Goal: Information Seeking & Learning: Learn about a topic

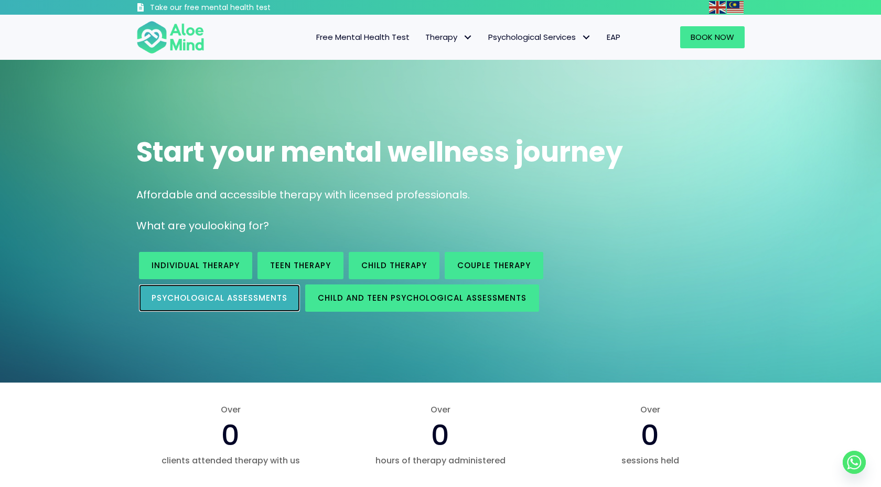
click at [277, 294] on span "Psychological assessments" at bounding box center [220, 297] width 136 height 11
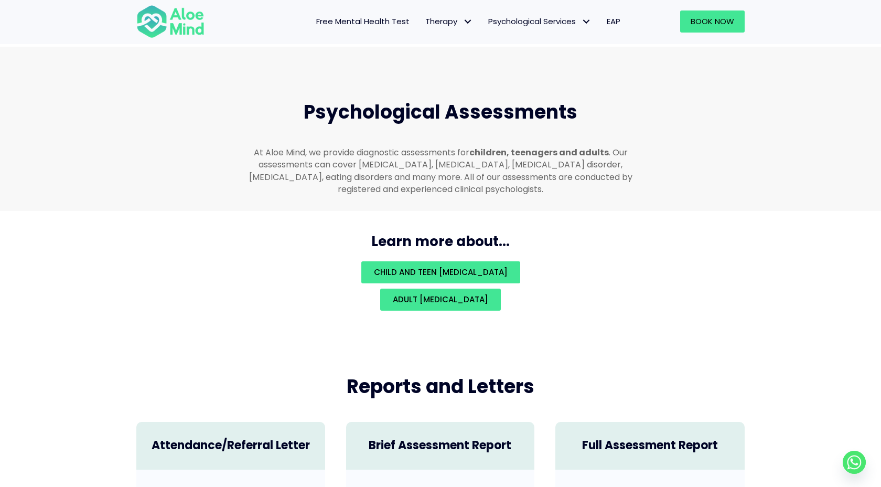
scroll to position [2228, 0]
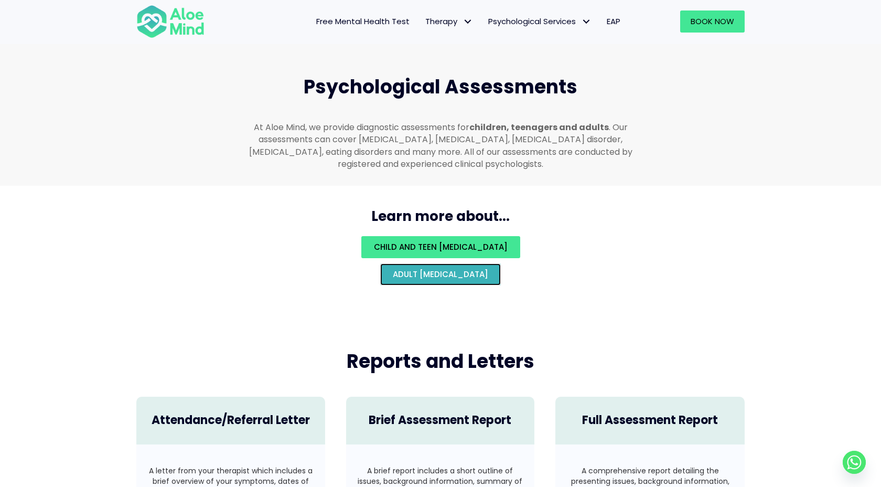
click at [393, 269] on span "Adult psychological assessment" at bounding box center [440, 274] width 95 height 11
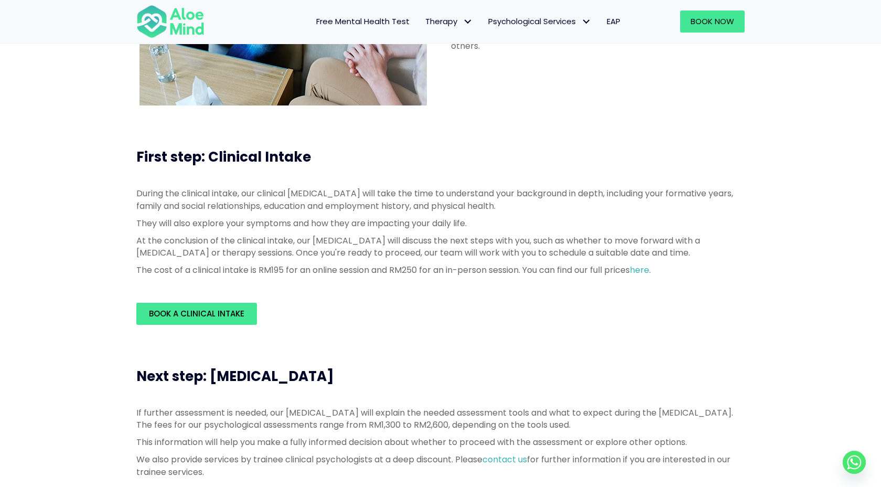
scroll to position [180, 0]
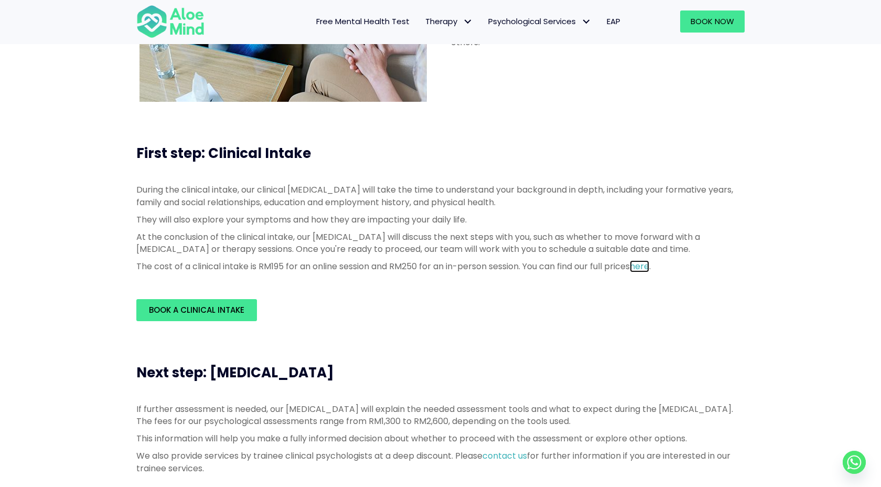
click at [649, 262] on link "here" at bounding box center [639, 266] width 19 height 12
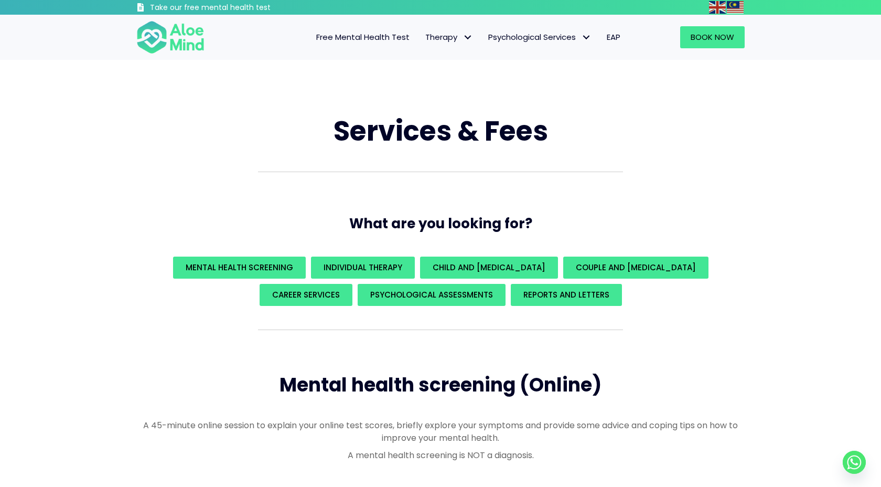
click at [394, 39] on span "Free Mental Health Test" at bounding box center [362, 36] width 93 height 11
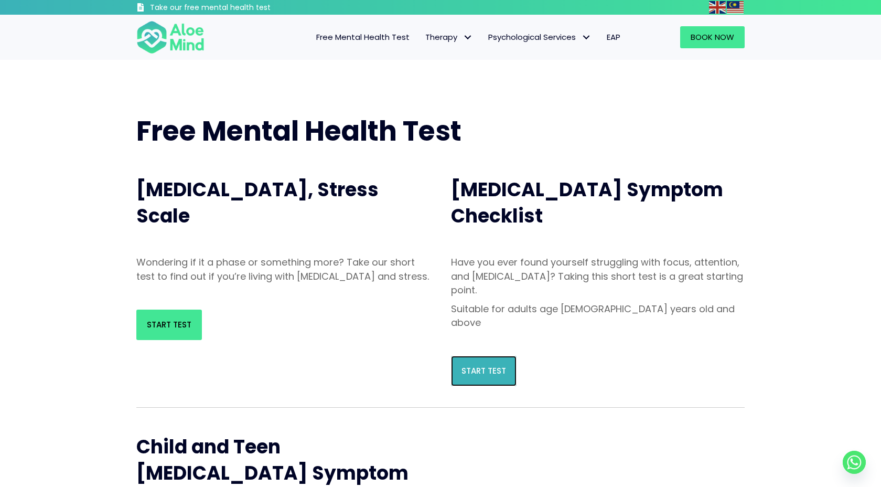
click at [492, 365] on span "Start Test" at bounding box center [484, 370] width 45 height 11
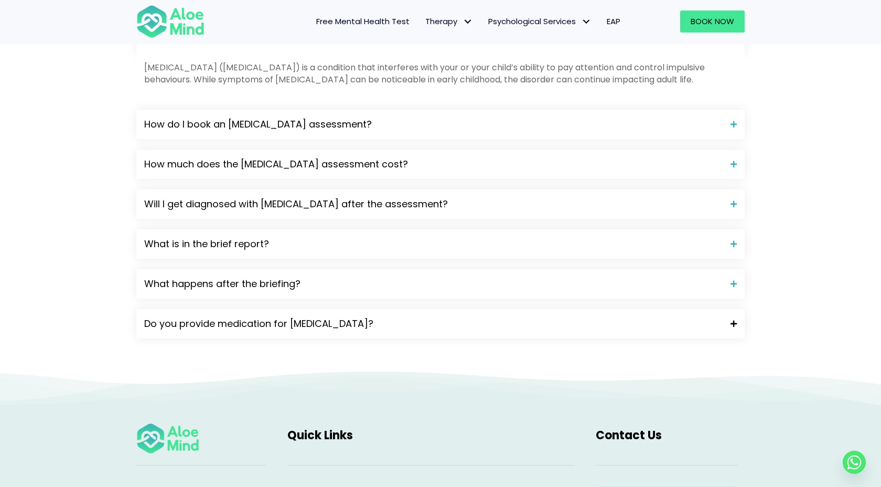
scroll to position [1135, 0]
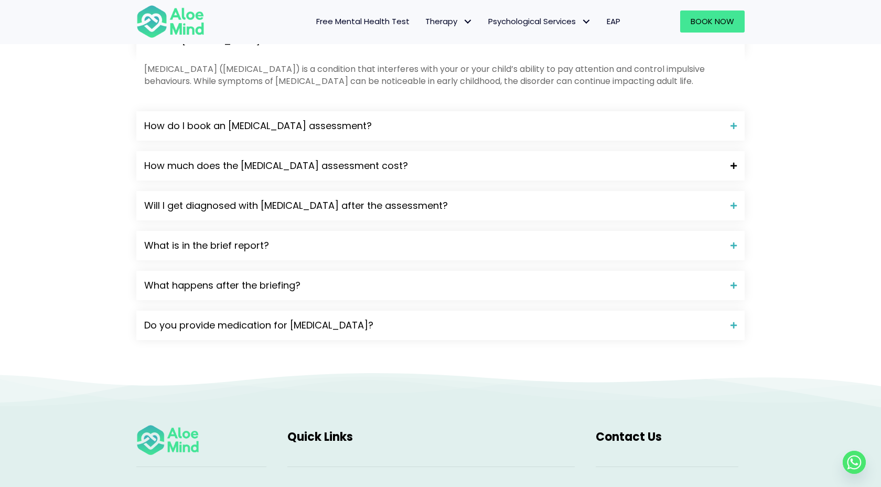
click at [358, 159] on span "How much does the ADHD assessment cost?" at bounding box center [433, 166] width 579 height 14
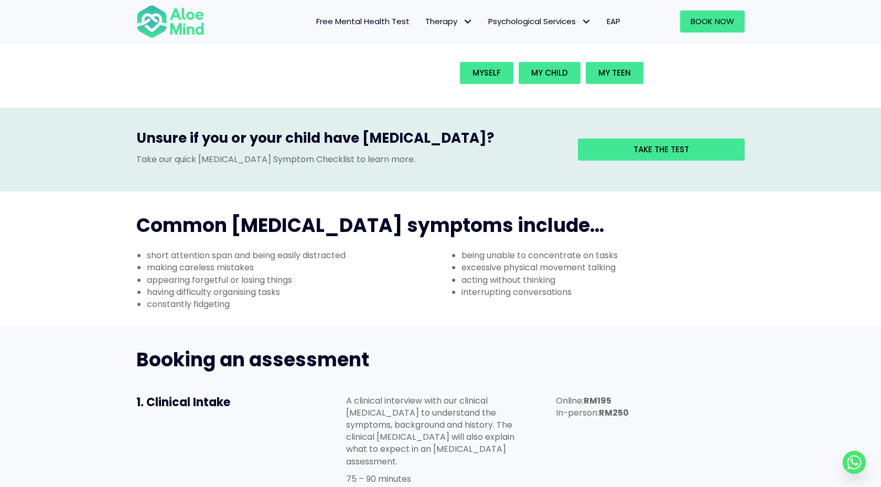
scroll to position [257, 0]
click at [299, 249] on li "short attention span and being easily distracted" at bounding box center [294, 255] width 294 height 12
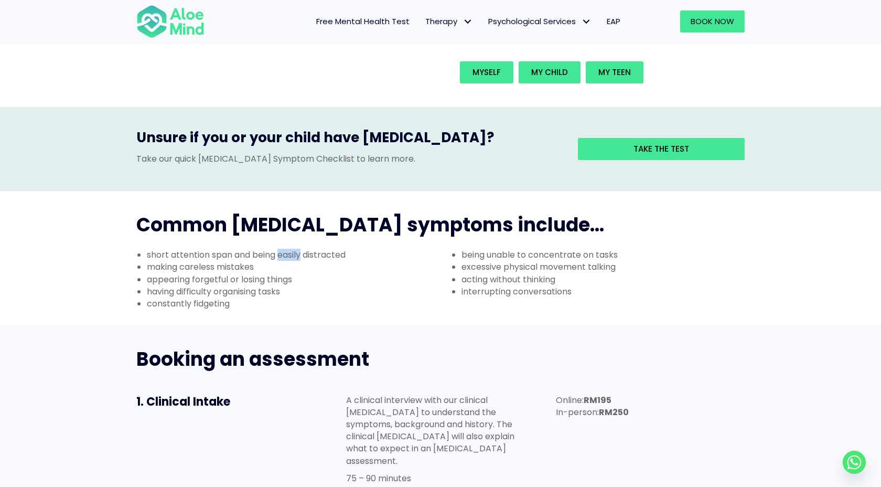
click at [299, 249] on li "short attention span and being easily distracted" at bounding box center [294, 255] width 294 height 12
click at [219, 297] on li "constantly fidgeting" at bounding box center [294, 303] width 294 height 12
copy div "constantly fidgeting"
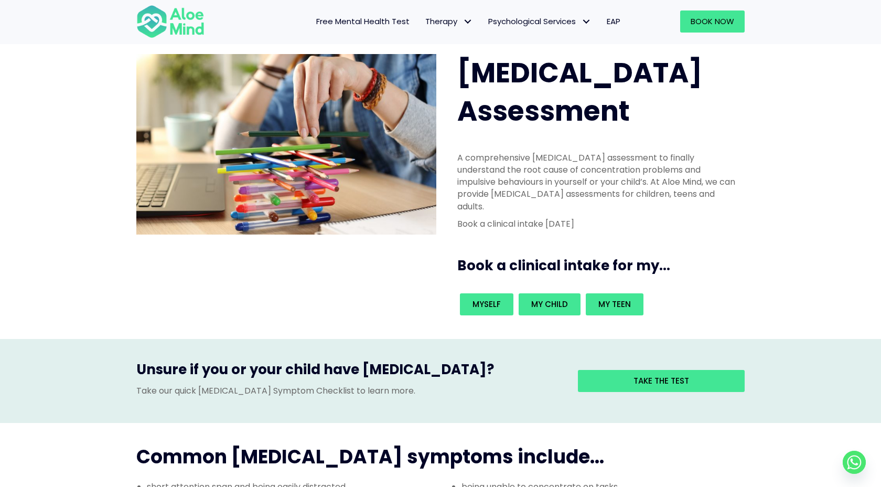
scroll to position [0, 0]
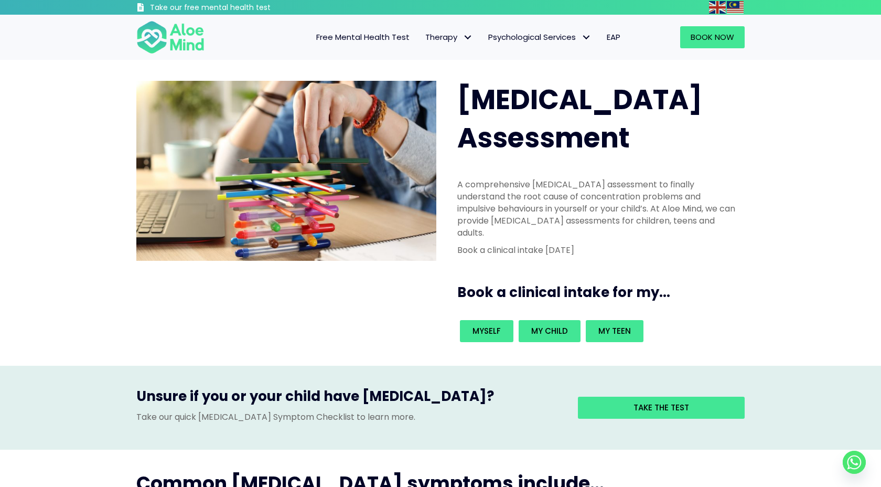
click at [390, 36] on span "Free Mental Health Test" at bounding box center [362, 36] width 93 height 11
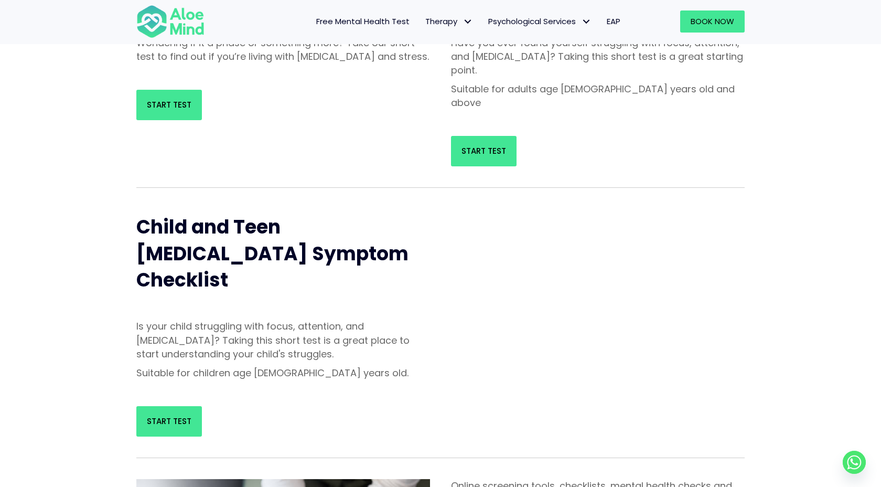
scroll to position [55, 0]
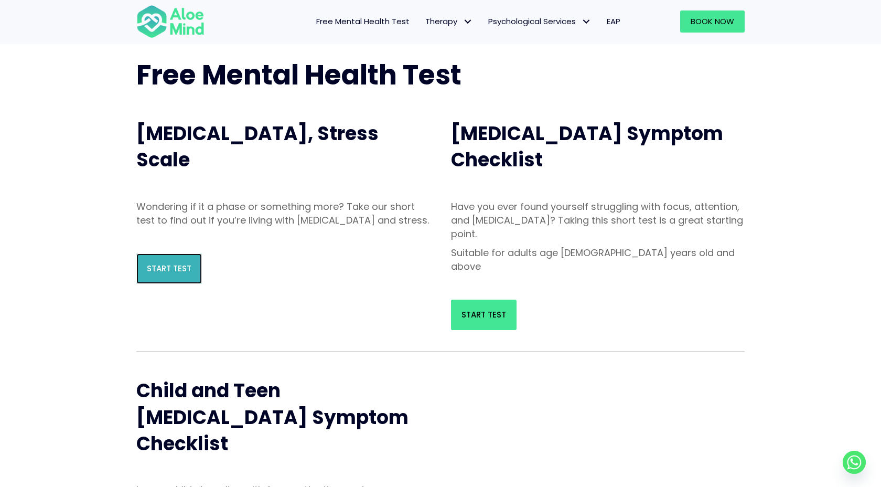
click at [176, 284] on link "Start Test" at bounding box center [169, 268] width 66 height 30
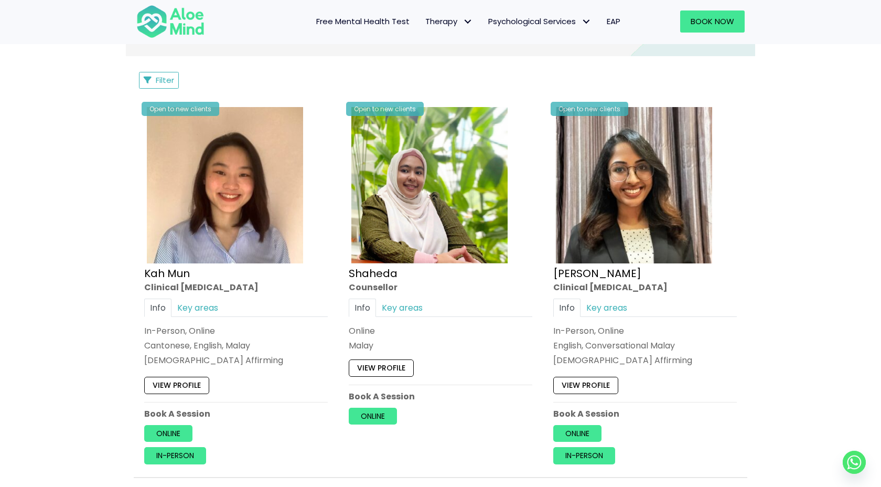
scroll to position [513, 0]
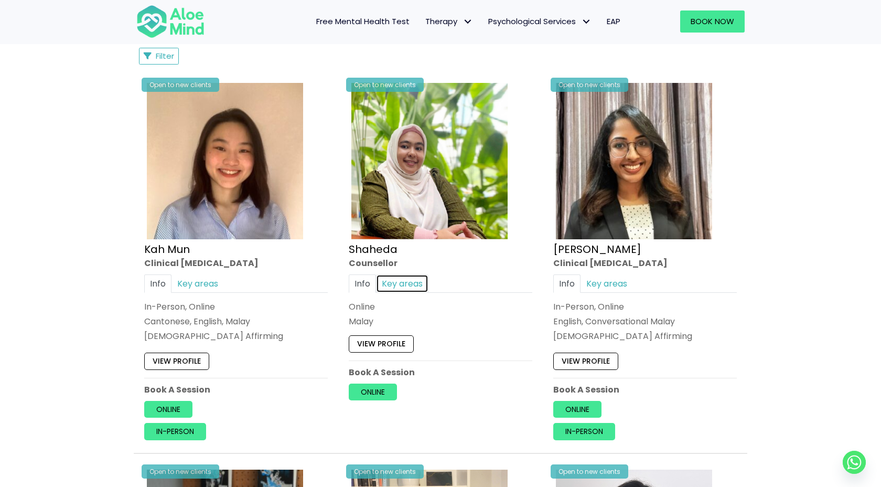
click at [413, 281] on link "Key areas" at bounding box center [402, 283] width 52 height 18
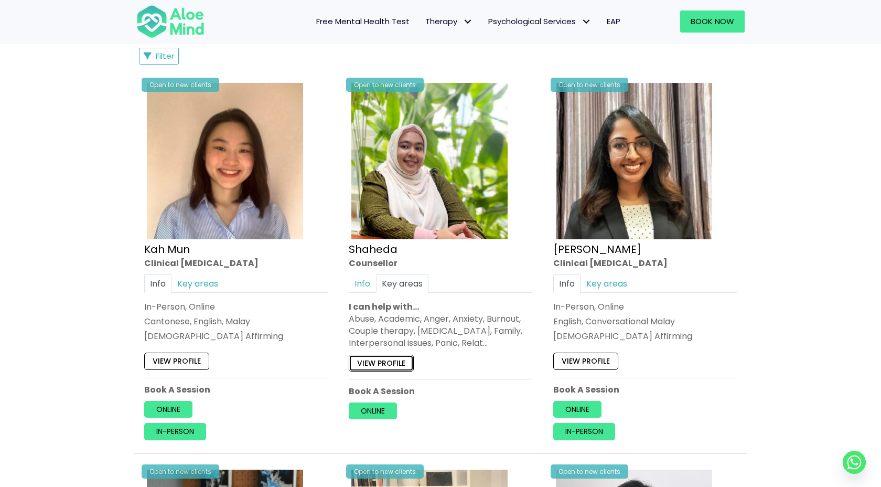
click at [388, 367] on link "View profile" at bounding box center [381, 362] width 65 height 17
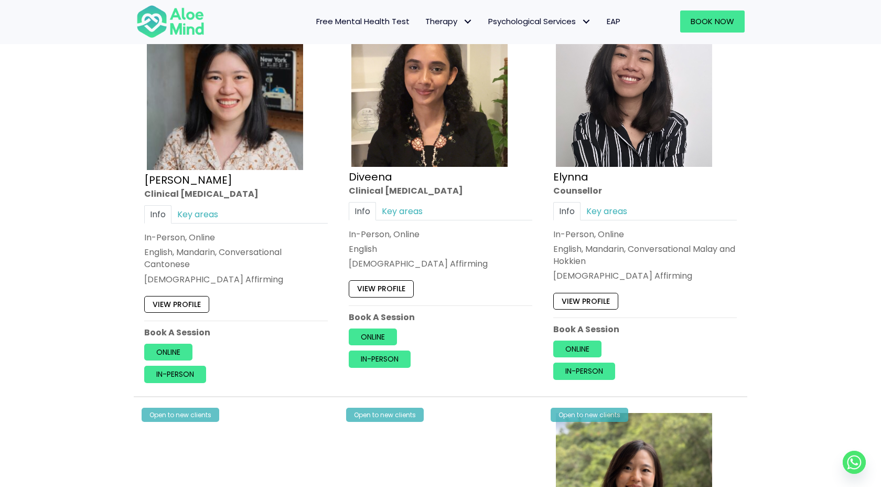
scroll to position [975, 0]
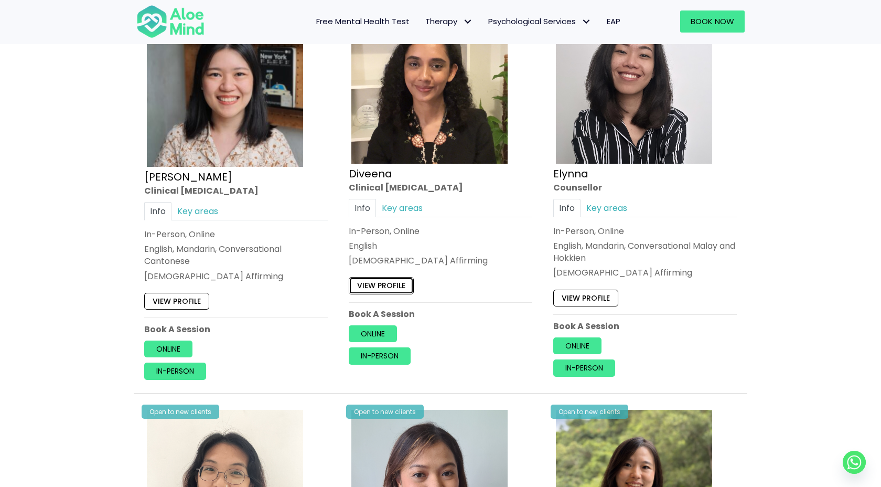
click at [400, 283] on link "View profile" at bounding box center [381, 285] width 65 height 17
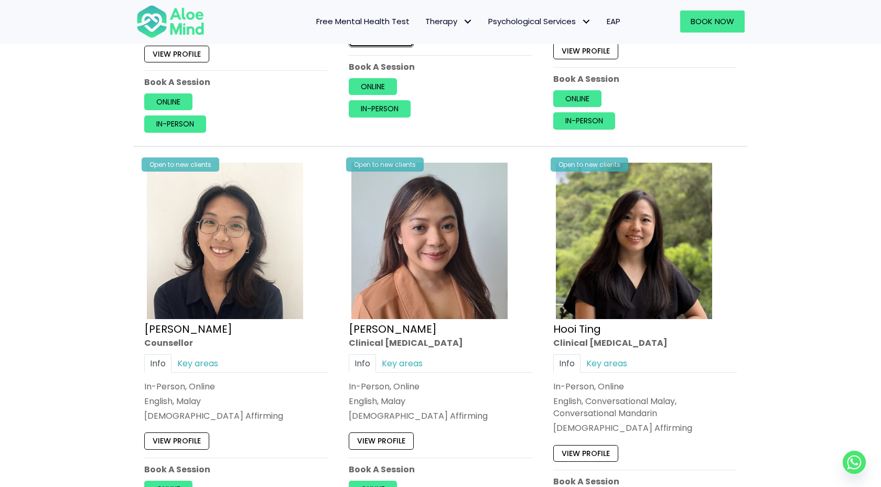
scroll to position [1223, 0]
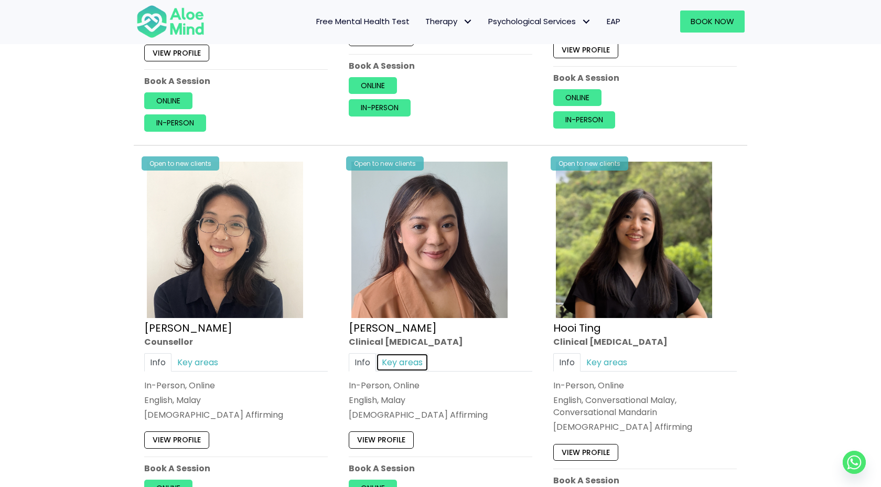
click at [403, 364] on link "Key areas" at bounding box center [402, 362] width 52 height 18
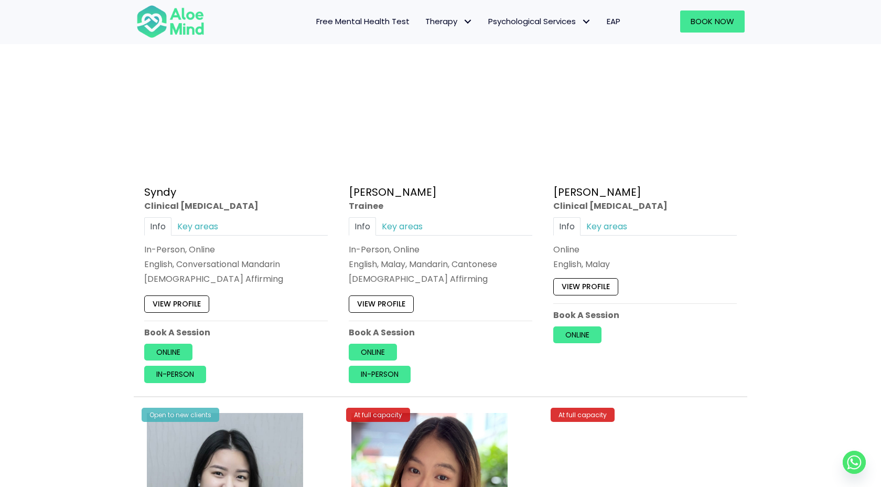
scroll to position [2918, 0]
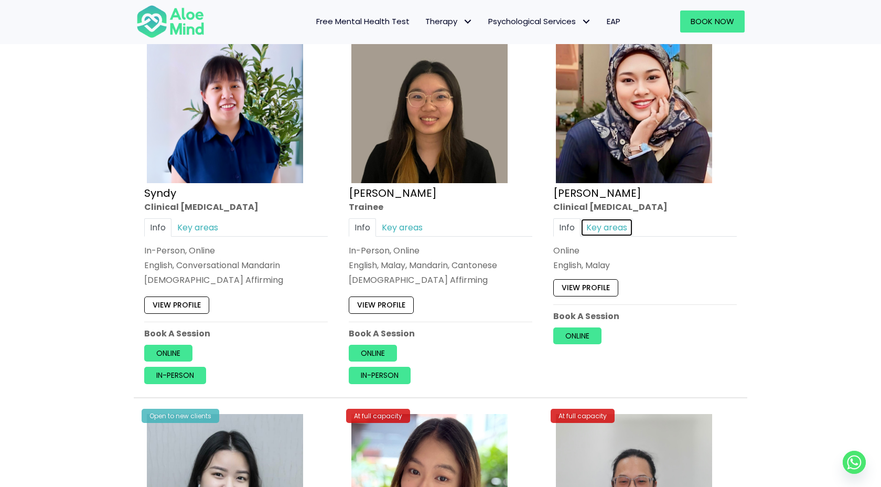
click at [622, 223] on link "Key areas" at bounding box center [607, 227] width 52 height 18
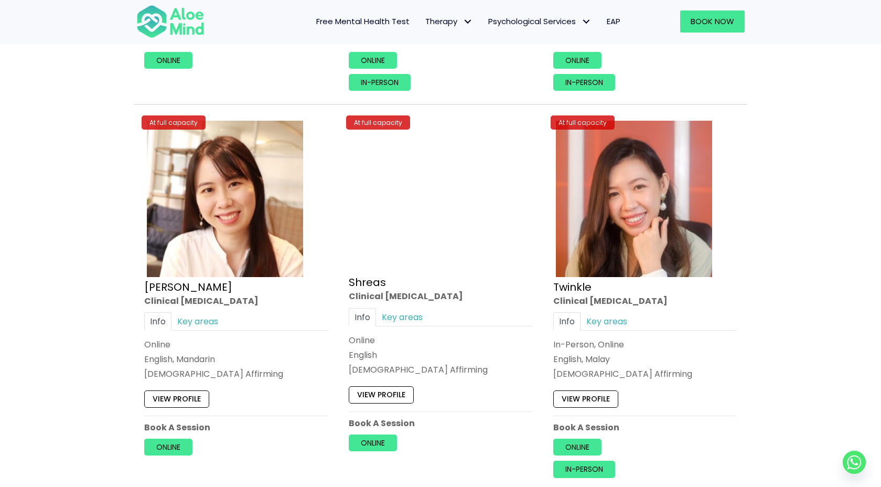
scroll to position [3581, 0]
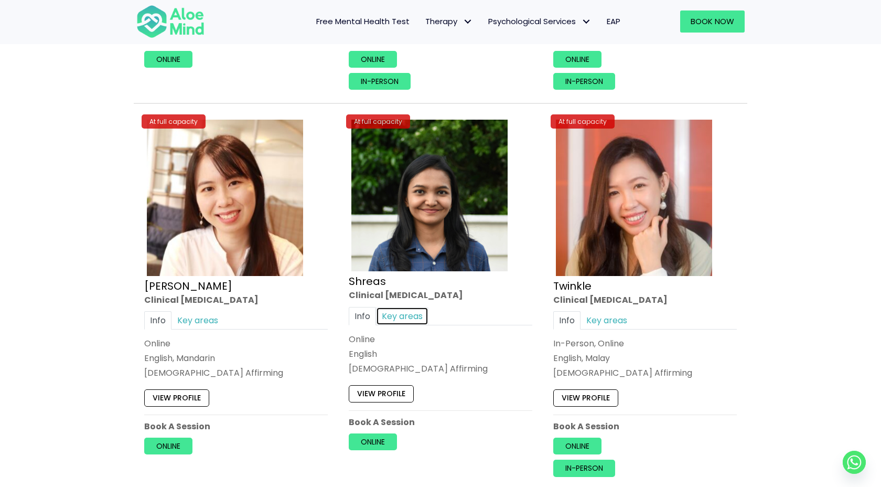
click at [410, 307] on link "Key areas" at bounding box center [402, 316] width 52 height 18
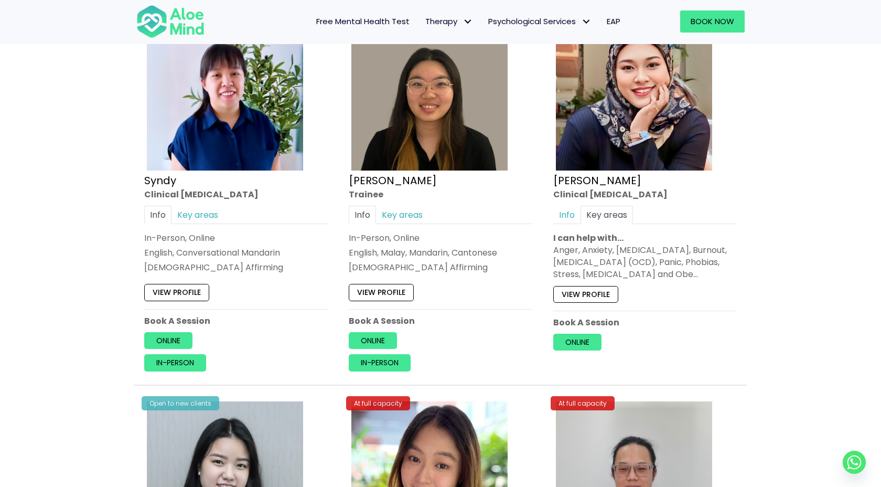
scroll to position [2927, 0]
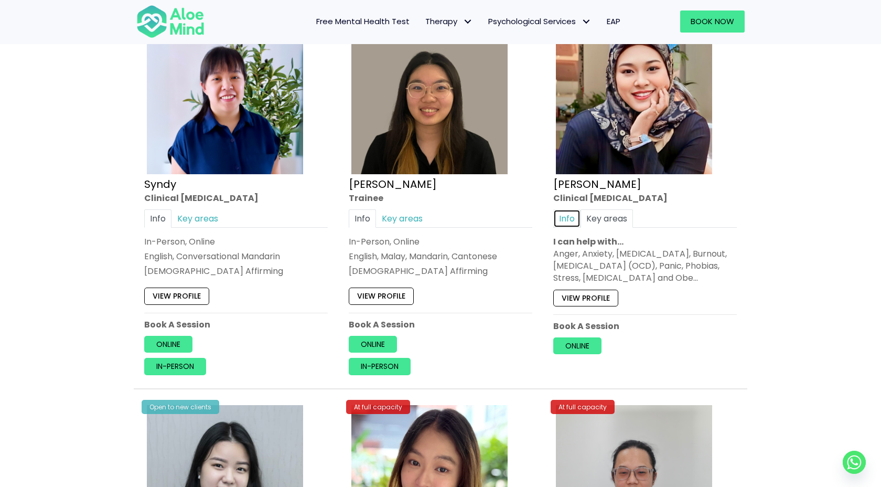
click at [575, 220] on link "Info" at bounding box center [566, 218] width 27 height 18
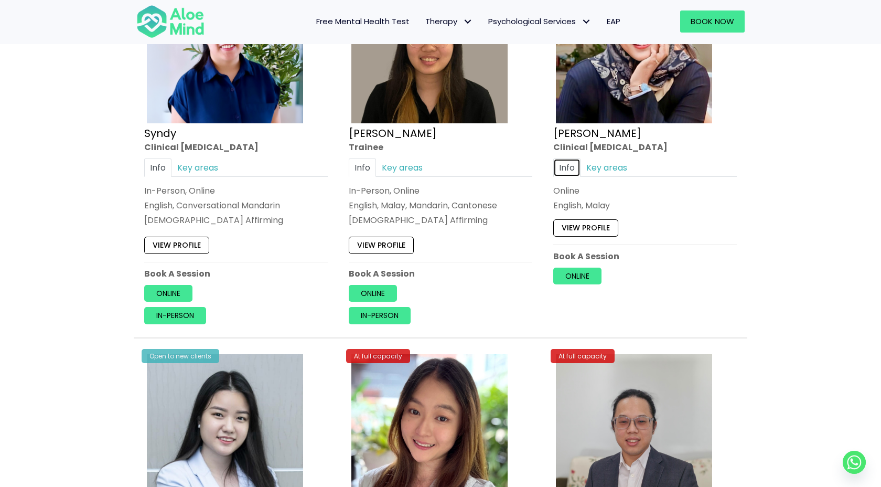
scroll to position [2981, 0]
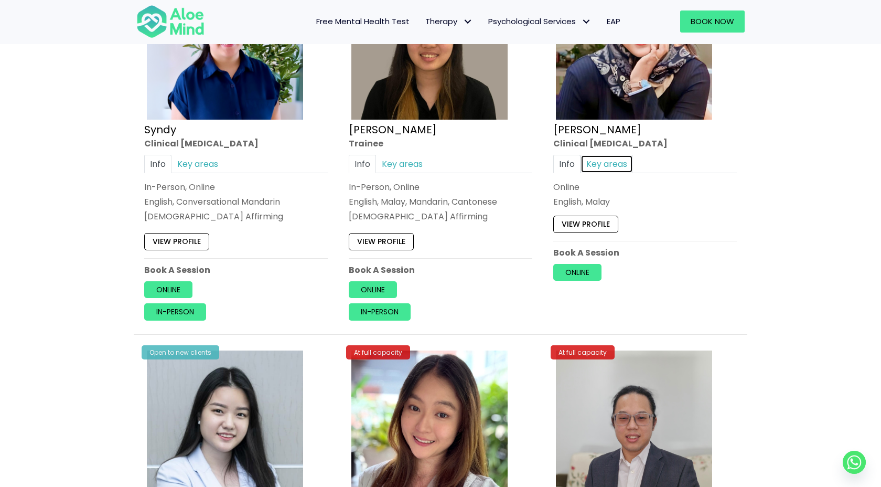
click at [603, 166] on link "Key areas" at bounding box center [607, 164] width 52 height 18
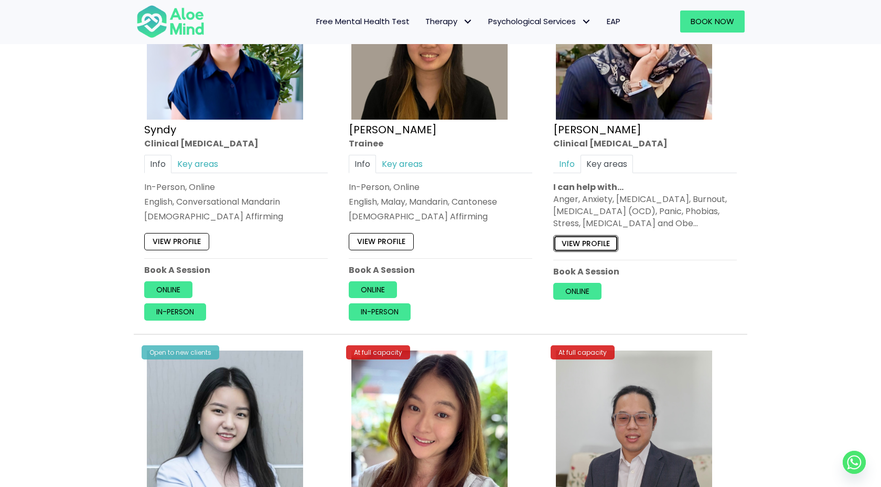
click at [593, 244] on link "View profile" at bounding box center [585, 243] width 65 height 17
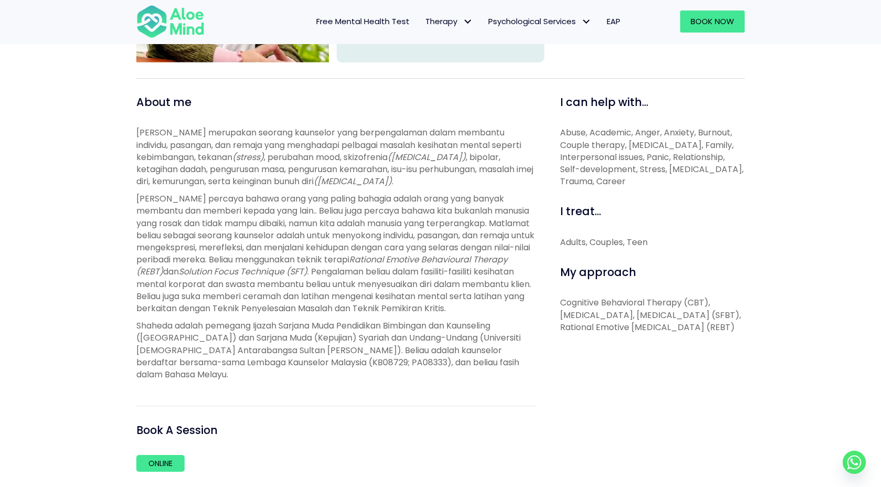
scroll to position [324, 0]
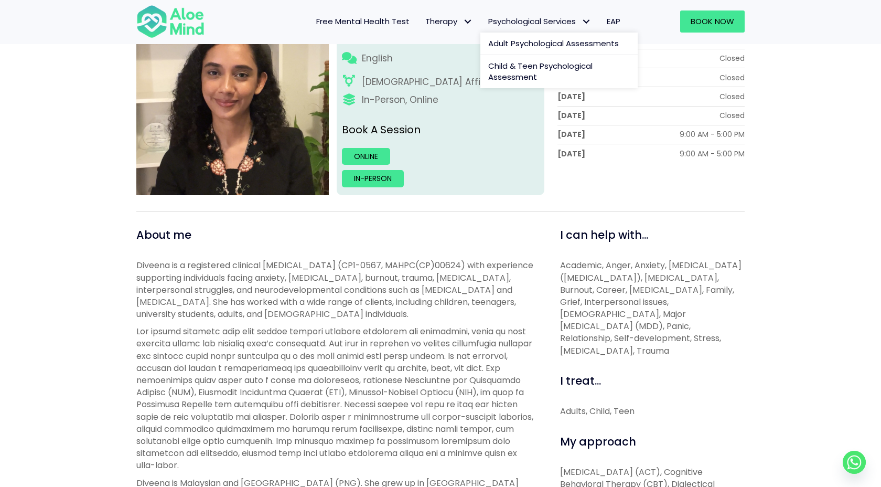
scroll to position [190, 0]
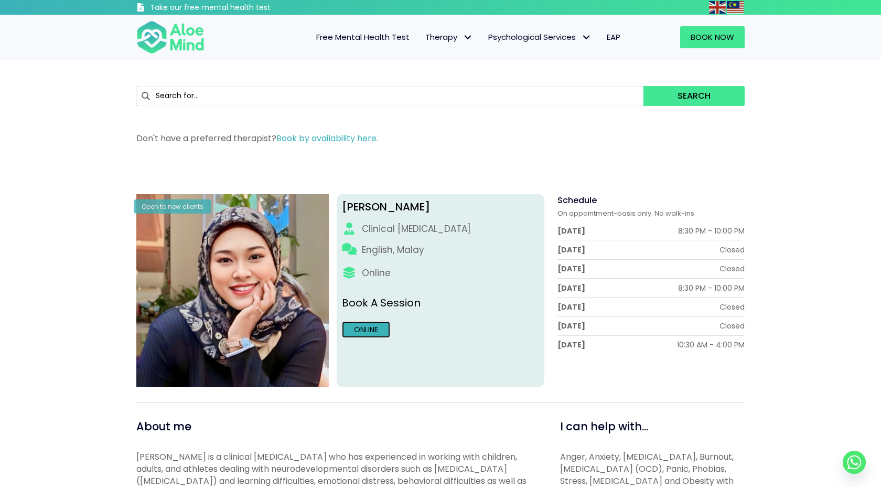
click at [373, 330] on link "Online" at bounding box center [366, 329] width 48 height 17
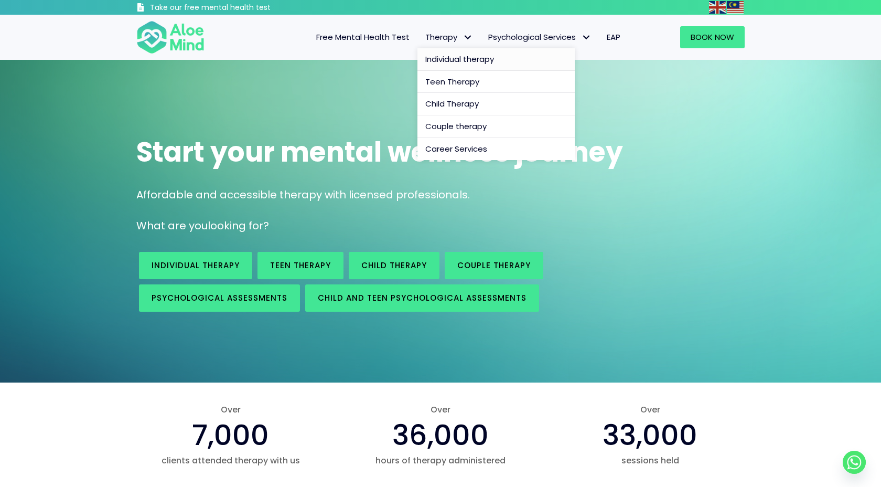
click at [473, 56] on span "Individual therapy" at bounding box center [459, 59] width 69 height 11
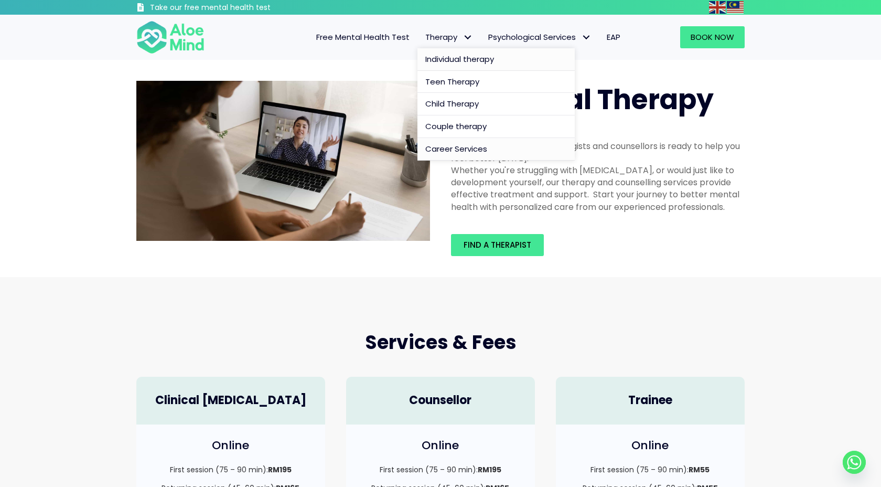
click at [472, 145] on span "Career Services" at bounding box center [456, 148] width 62 height 11
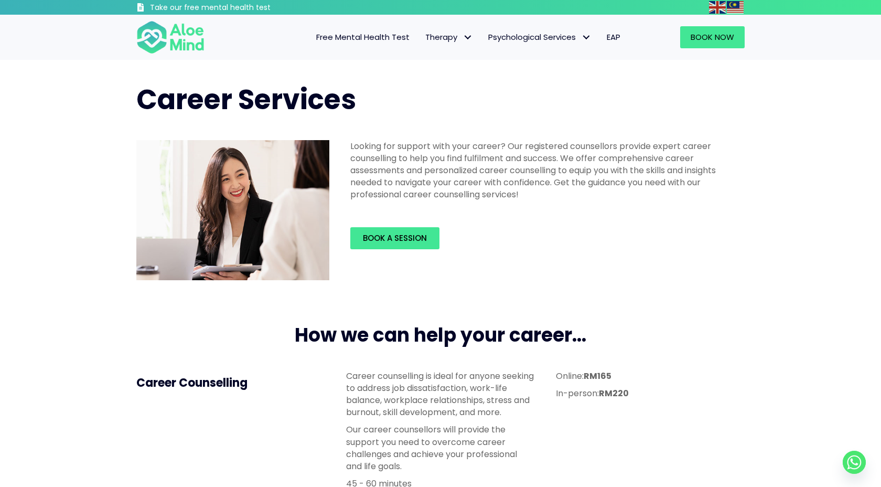
click at [397, 41] on span "Free Mental Health Test" at bounding box center [362, 36] width 93 height 11
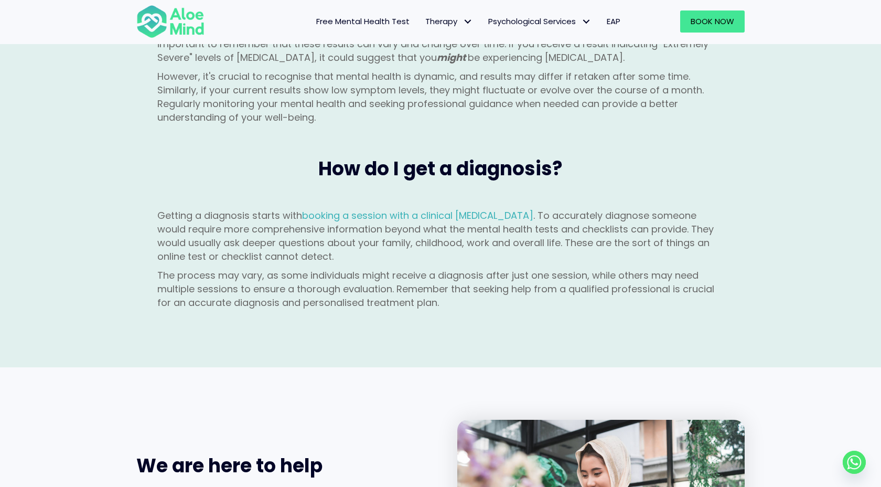
scroll to position [1232, 0]
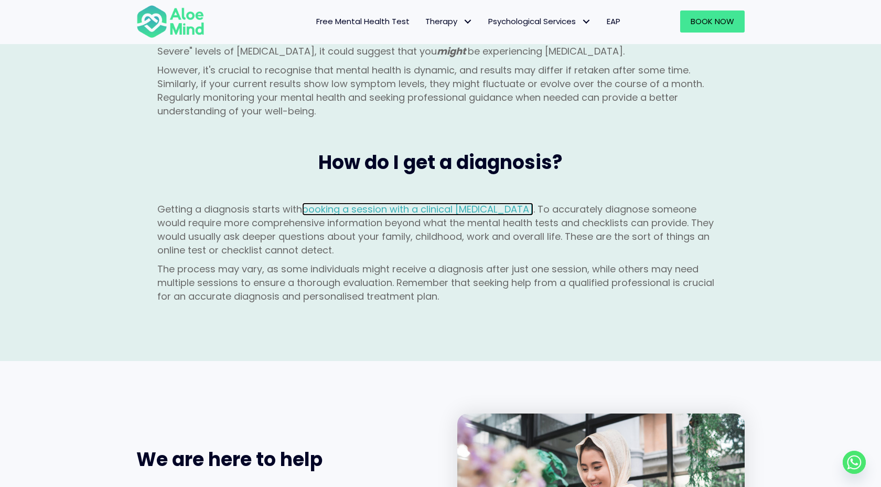
click at [507, 202] on link "booking a session with a clinical [MEDICAL_DATA]" at bounding box center [417, 208] width 231 height 13
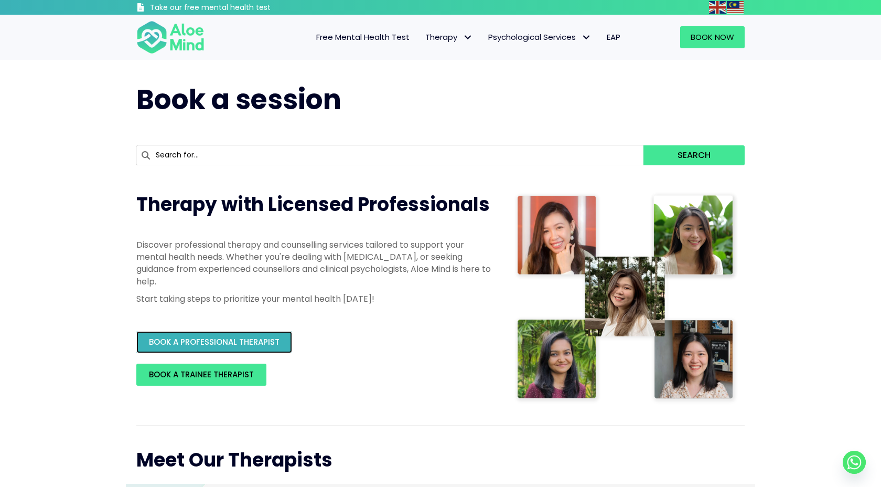
click at [284, 342] on link "BOOK A PROFESSIONAL THERAPIST" at bounding box center [214, 342] width 156 height 22
